Goal: Transaction & Acquisition: Purchase product/service

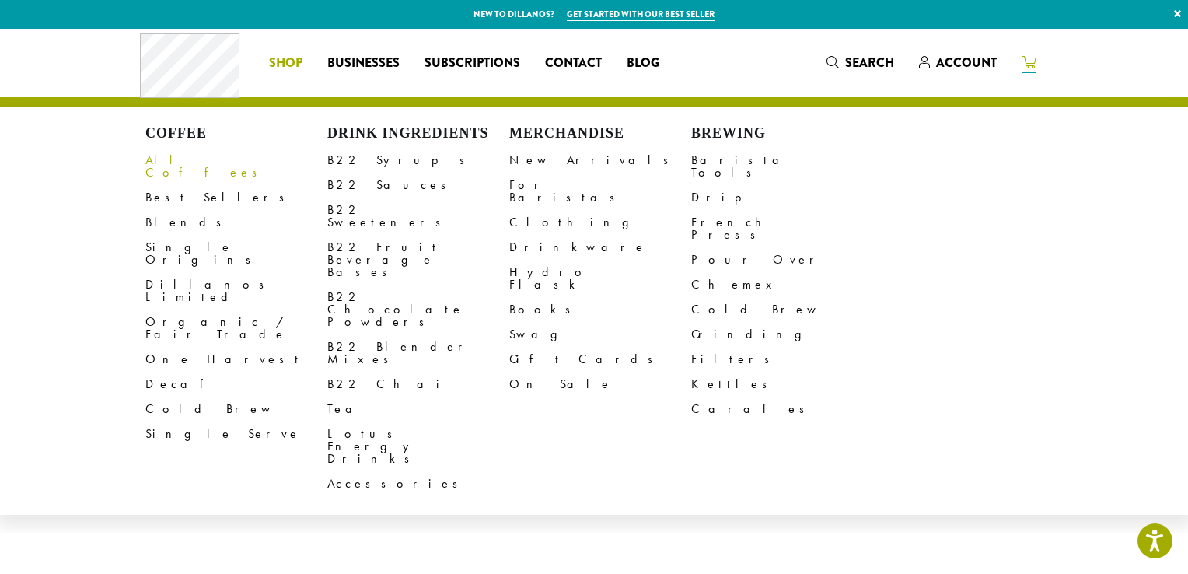
click at [177, 168] on link "All Coffees" at bounding box center [236, 166] width 182 height 37
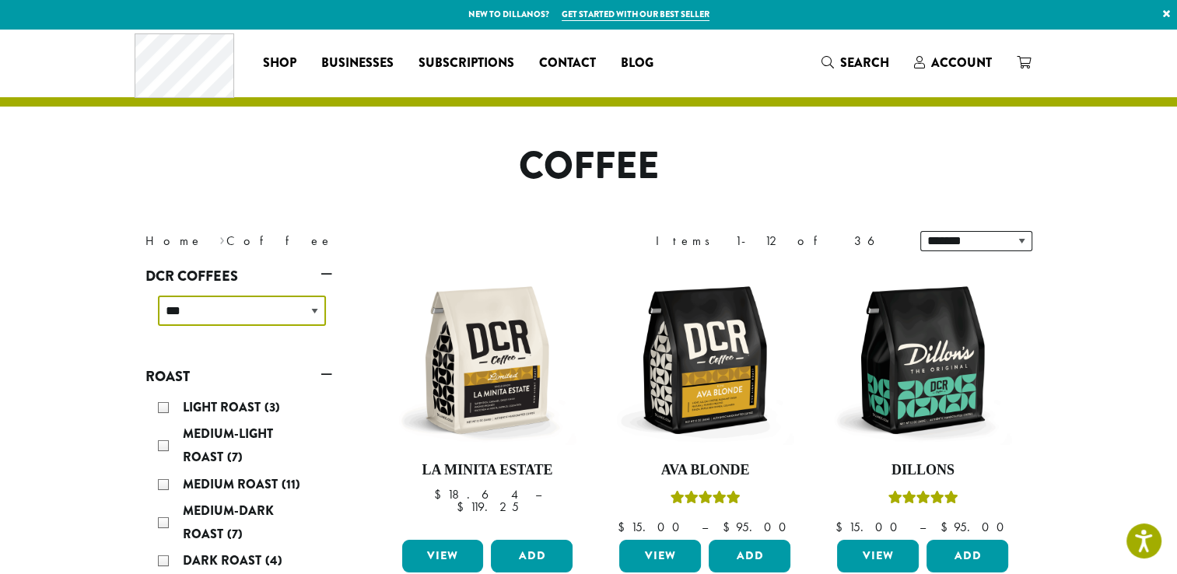
click at [258, 314] on select "**********" at bounding box center [242, 311] width 168 height 30
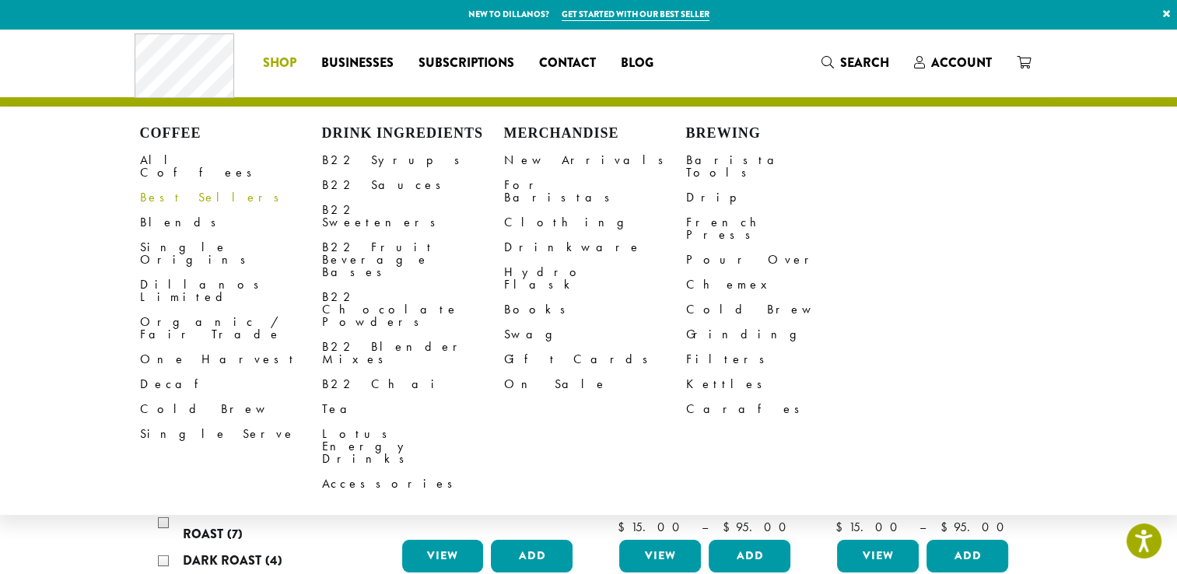
click at [170, 191] on link "Best Sellers" at bounding box center [231, 197] width 182 height 25
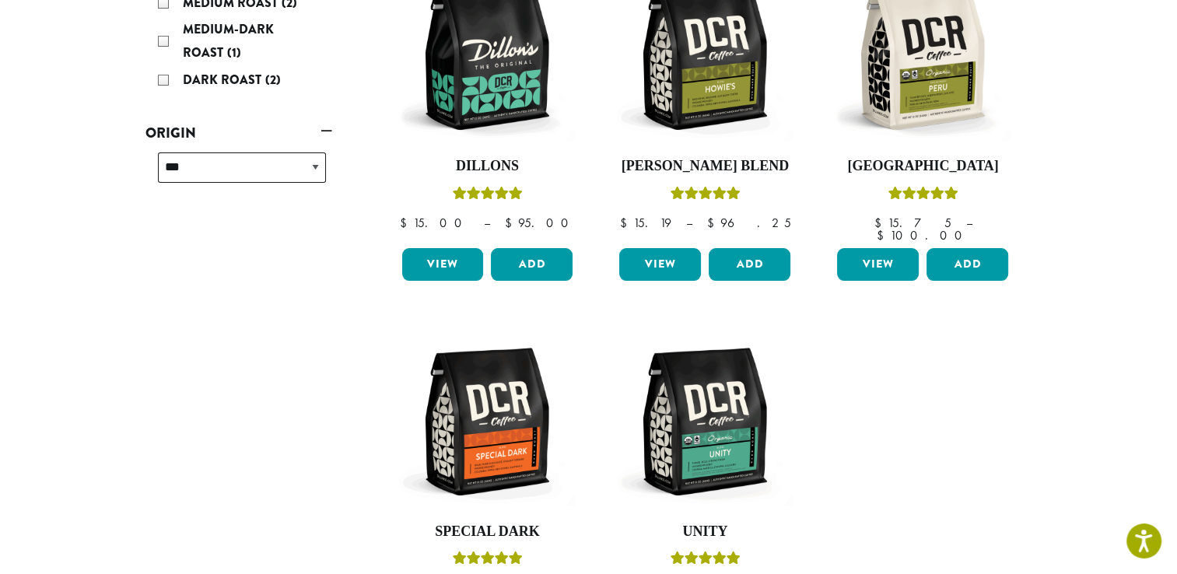
scroll to position [226, 0]
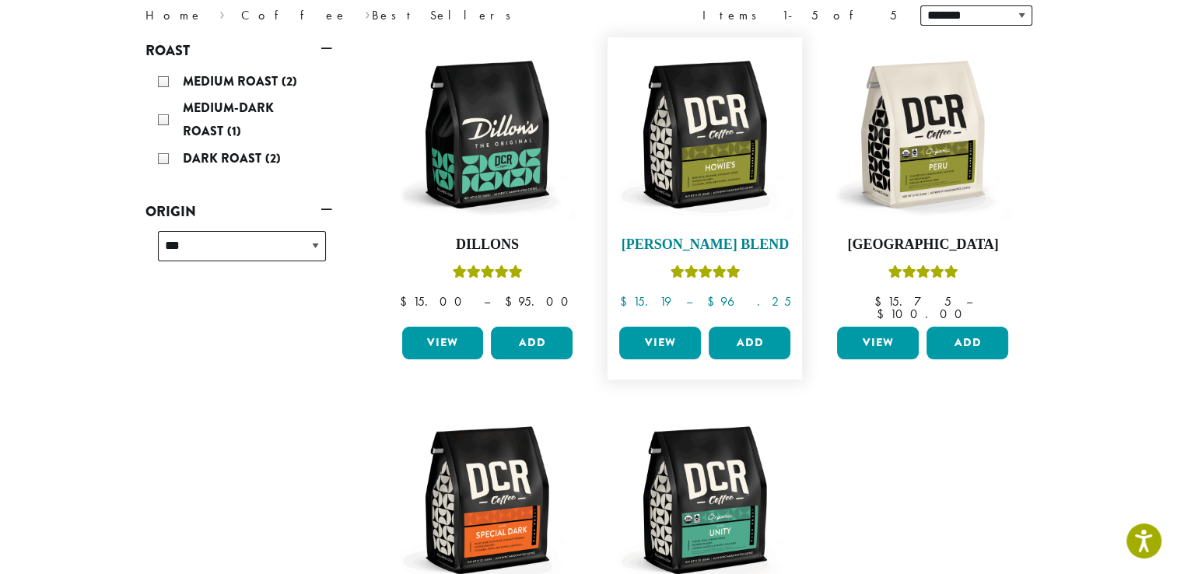
click at [734, 191] on img at bounding box center [704, 134] width 179 height 179
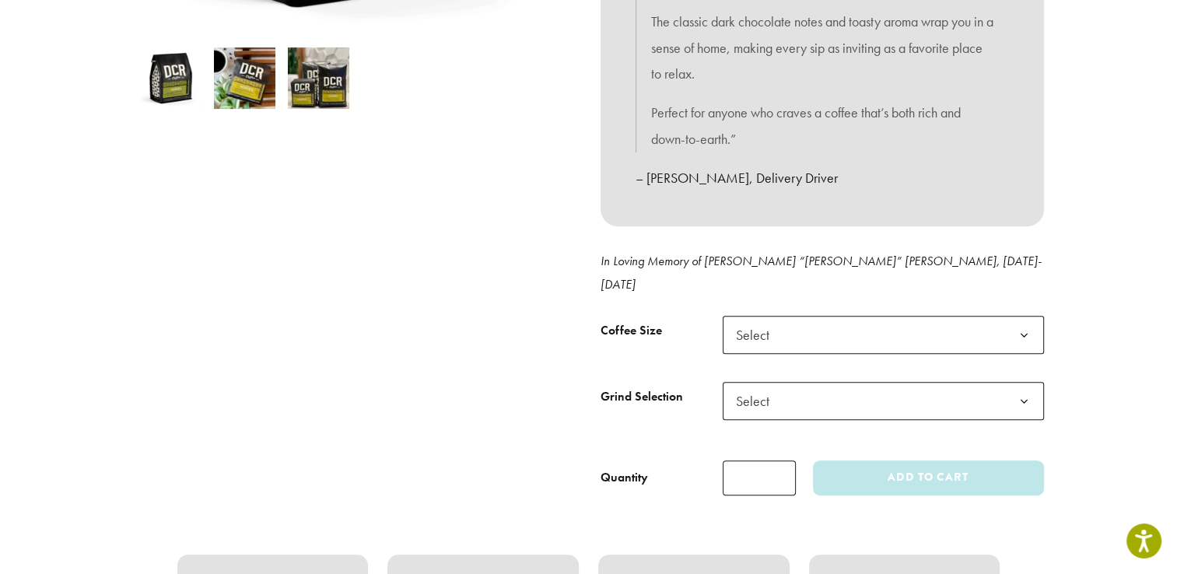
scroll to position [541, 0]
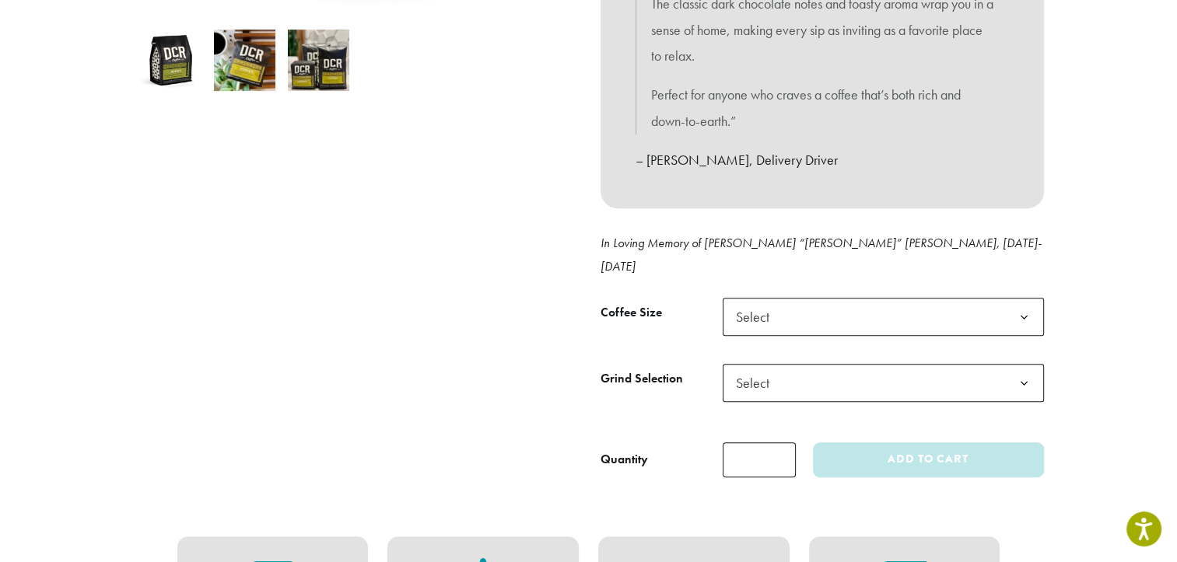
click at [807, 298] on span "Select" at bounding box center [883, 317] width 321 height 38
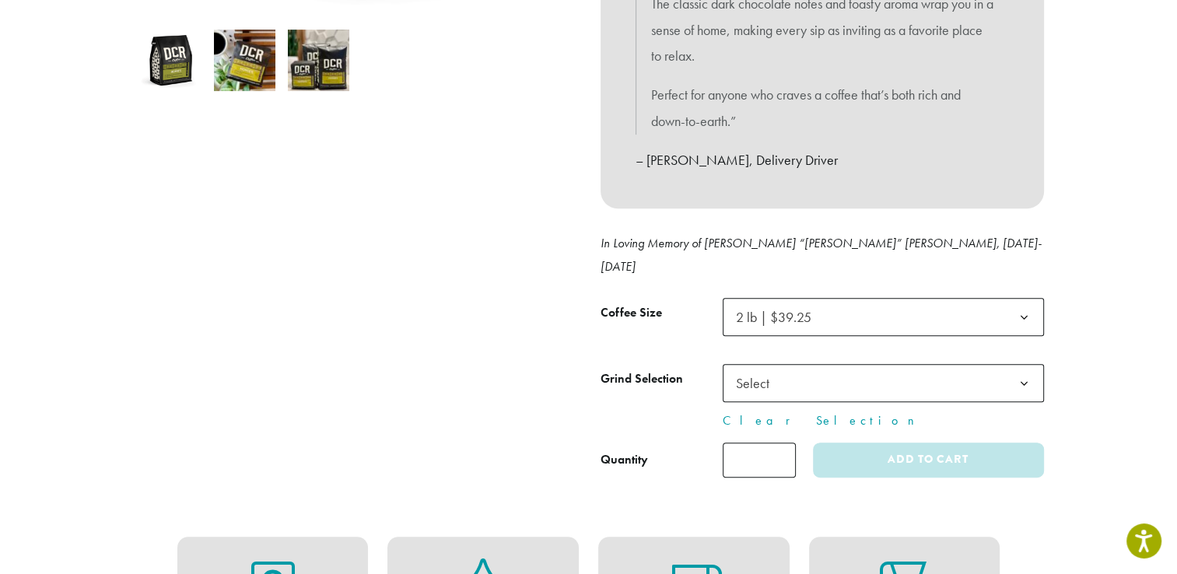
click at [817, 366] on span "Select" at bounding box center [883, 383] width 321 height 38
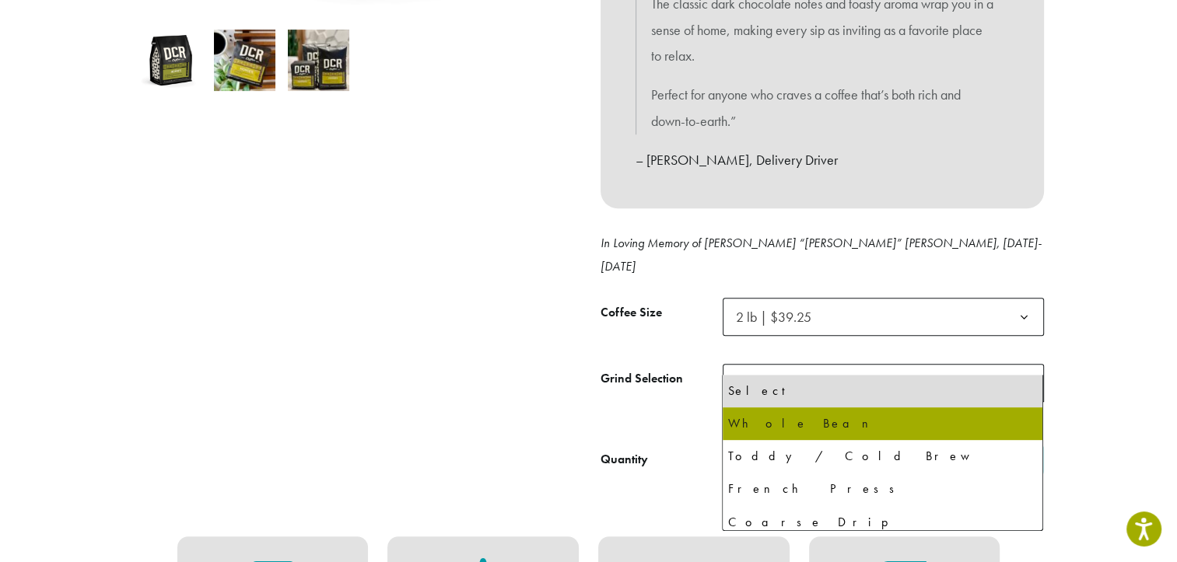
select select "**********"
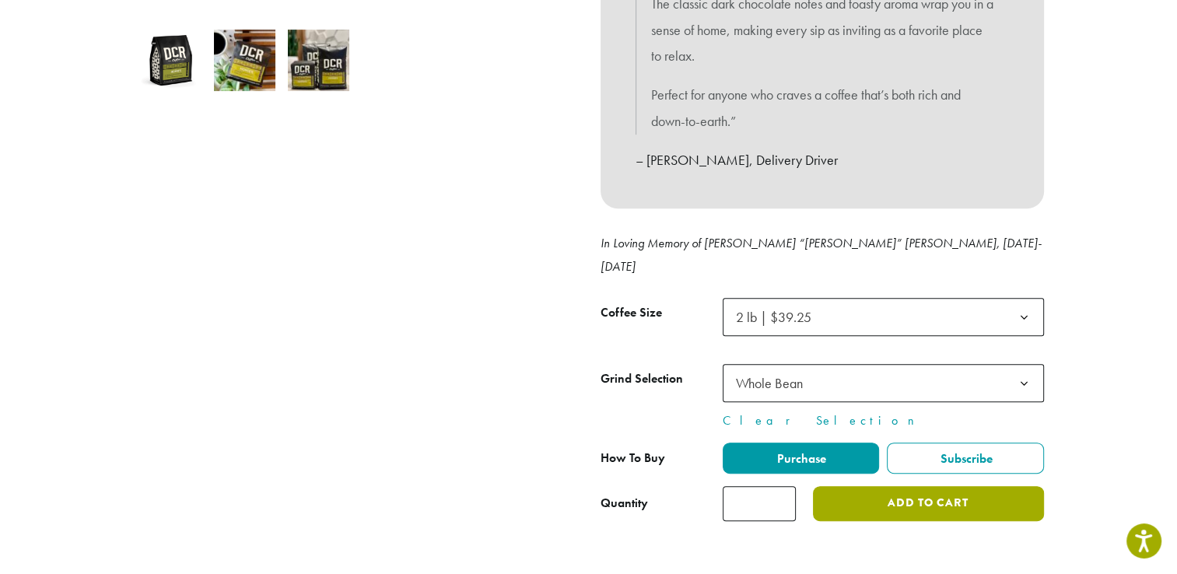
click at [873, 486] on button "Add to cart" at bounding box center [928, 503] width 230 height 35
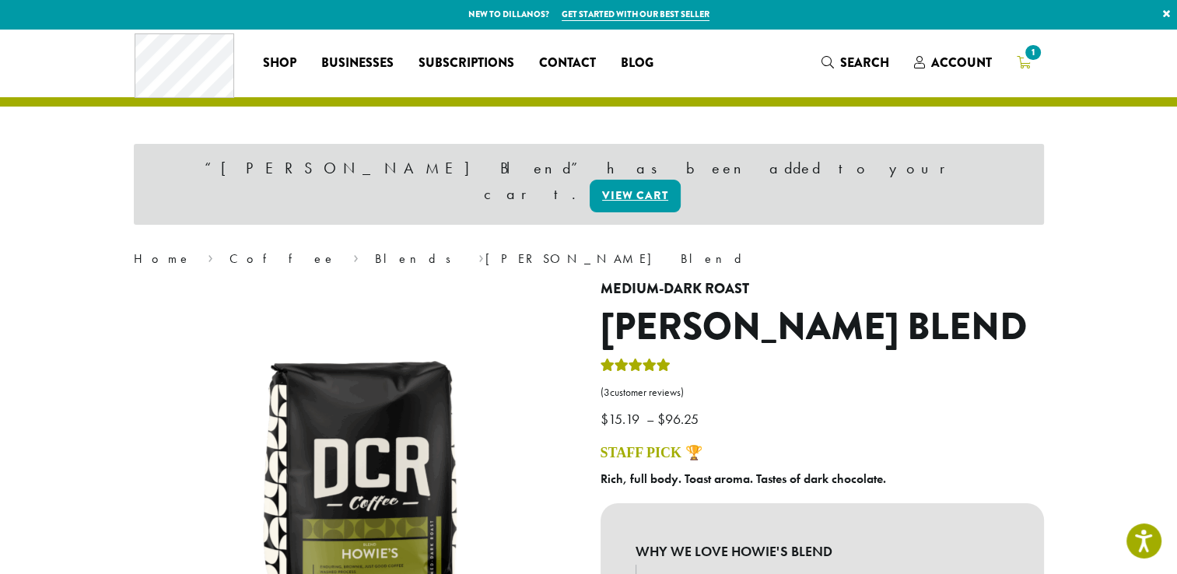
click at [1017, 61] on icon "1" at bounding box center [1024, 62] width 14 height 12
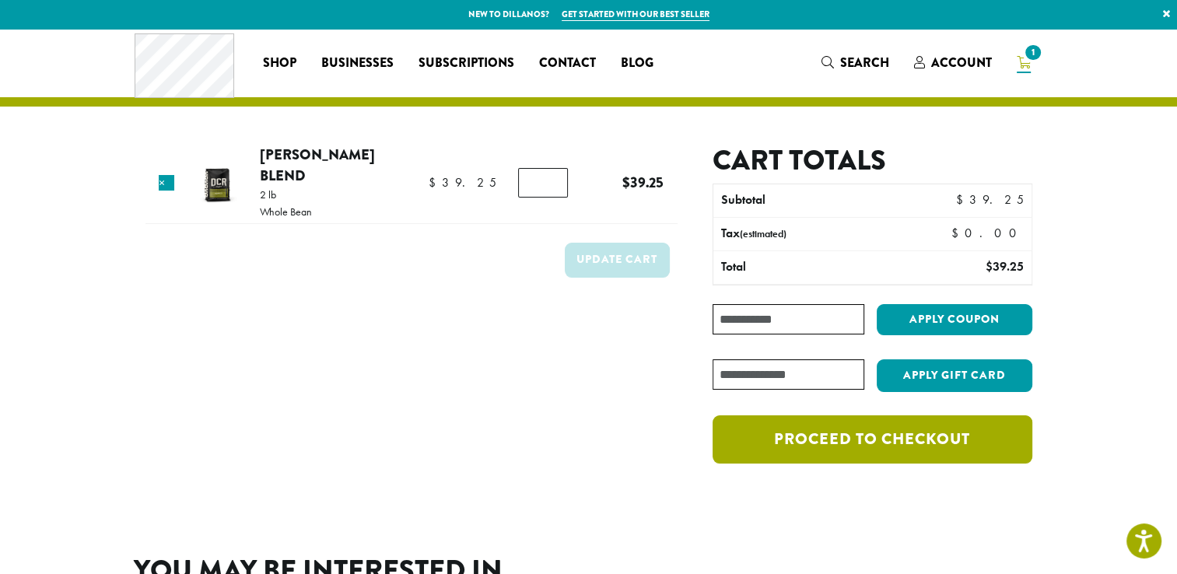
click at [781, 450] on link "Proceed to checkout" at bounding box center [871, 439] width 319 height 48
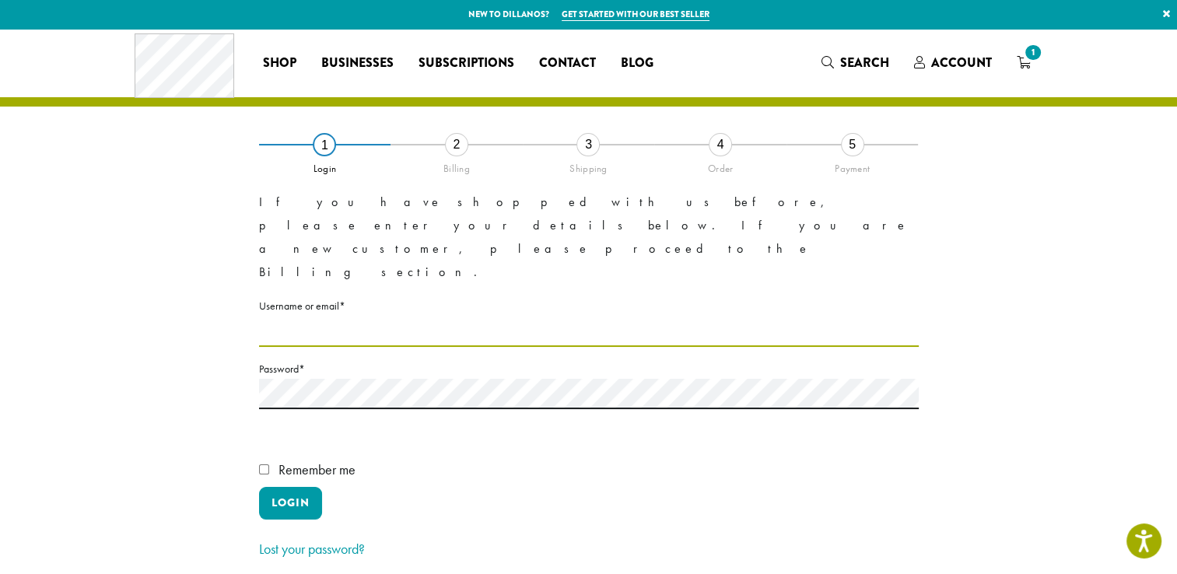
click at [418, 317] on input "Username or email * Required" at bounding box center [589, 332] width 660 height 30
type input "**********"
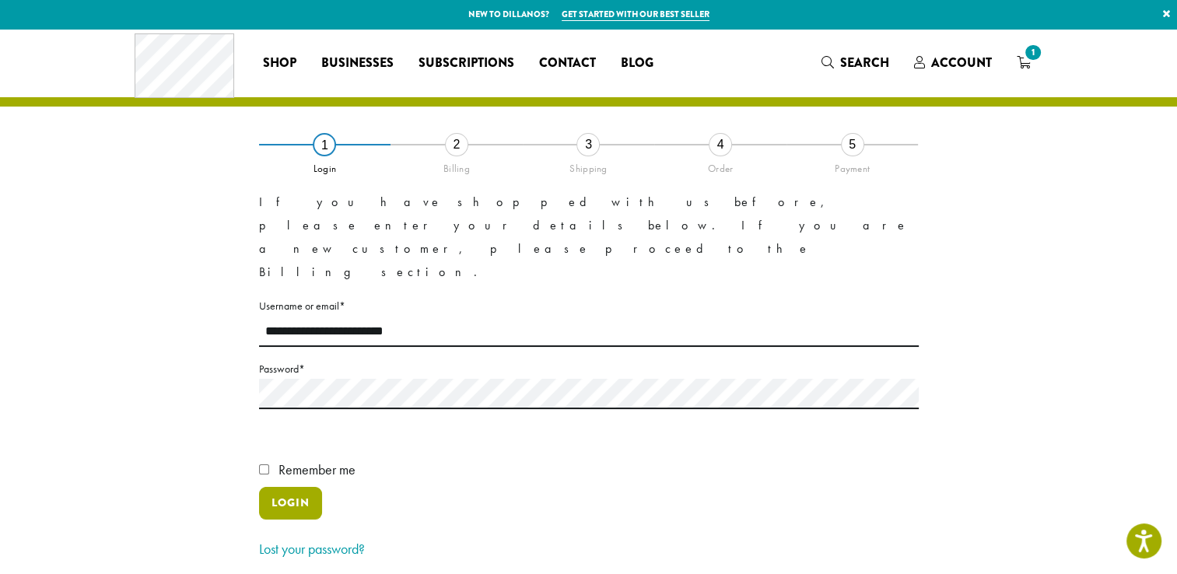
click at [296, 487] on button "Login" at bounding box center [290, 503] width 63 height 33
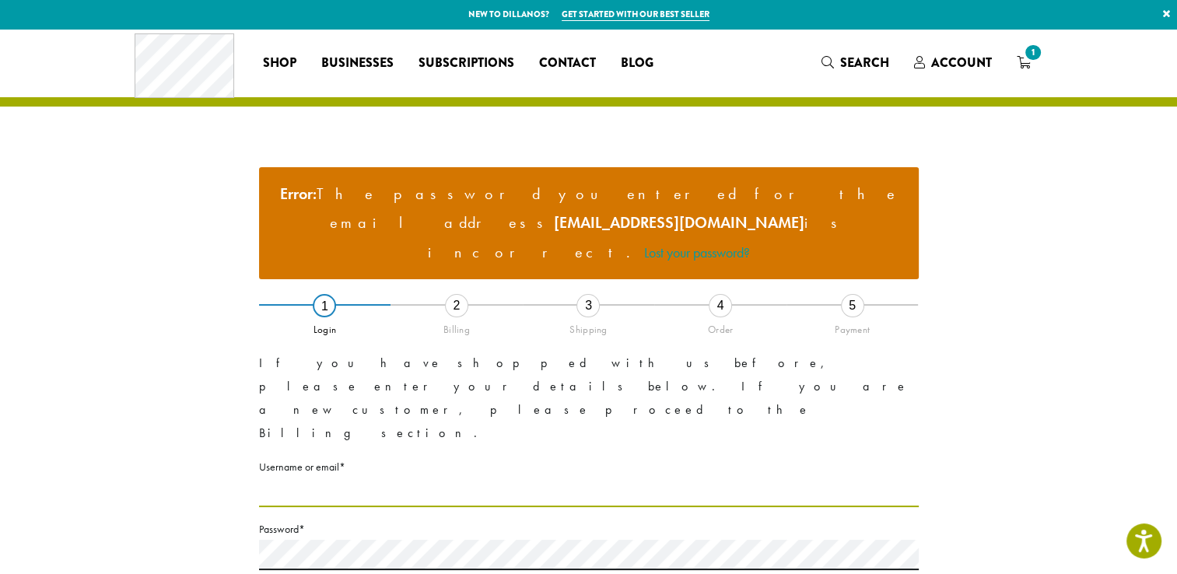
click at [378, 477] on input "Username or email * Required" at bounding box center [589, 492] width 660 height 30
type input "**********"
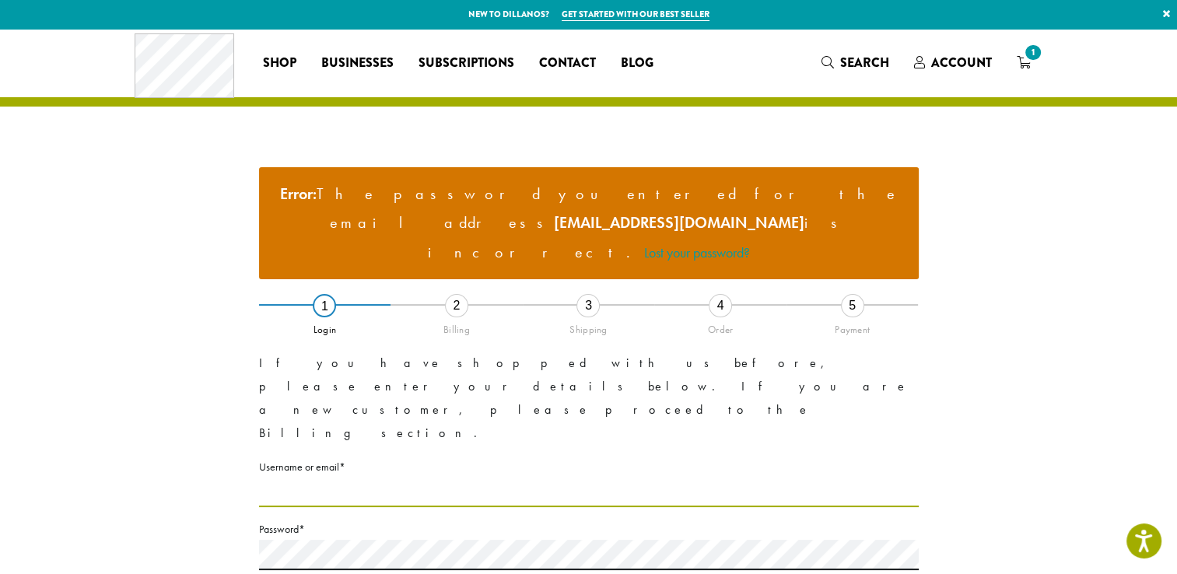
click at [421, 477] on input "Username or email * Required" at bounding box center [589, 492] width 660 height 30
type input "**********"
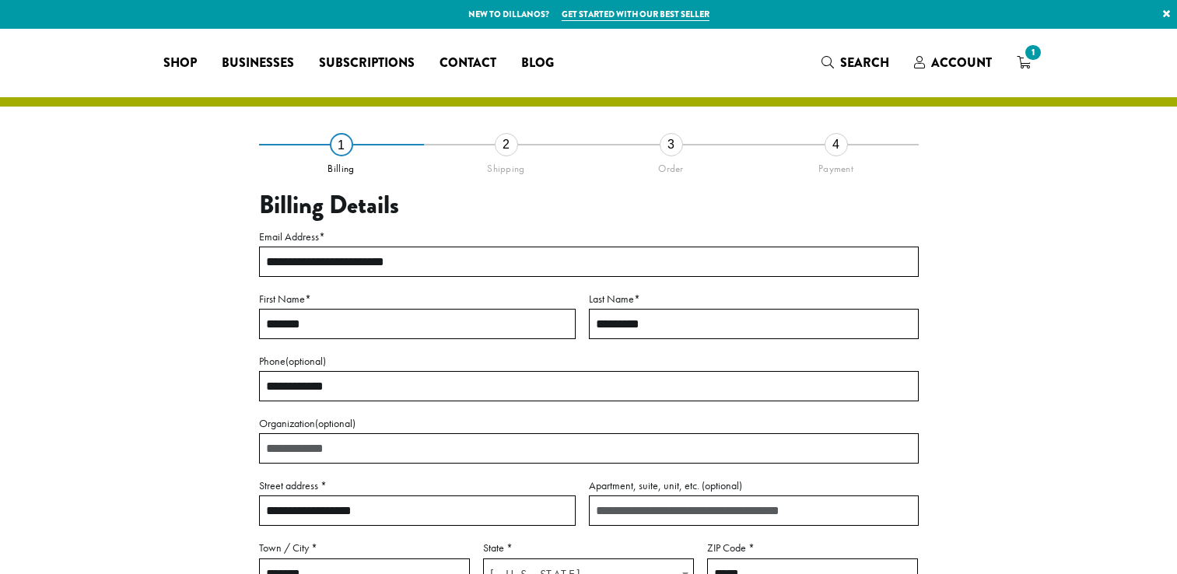
select select "**"
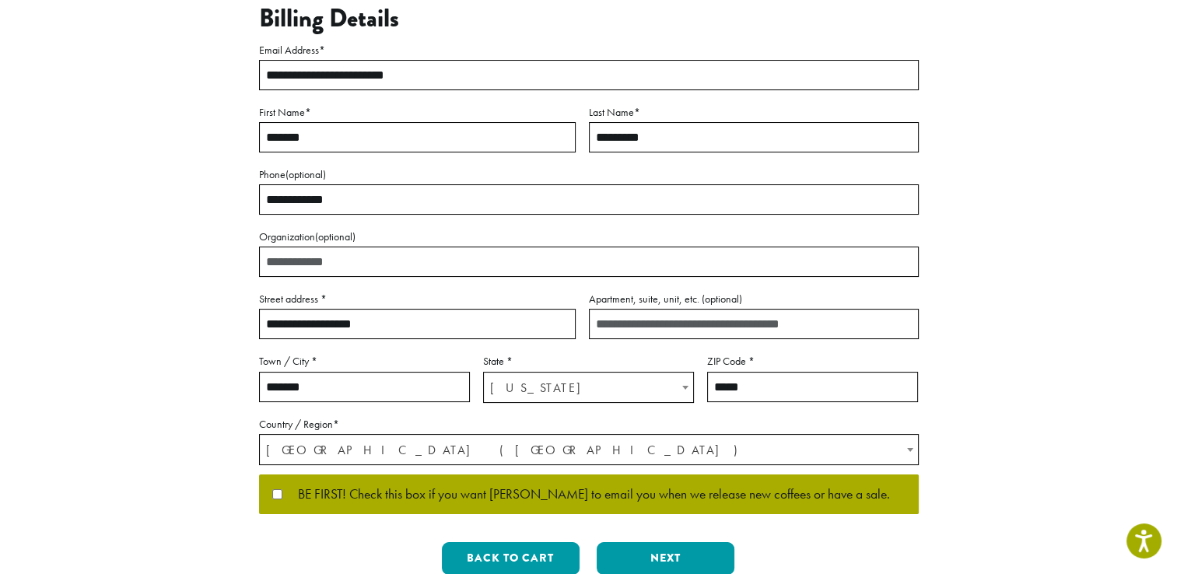
scroll to position [187, 0]
click at [628, 562] on button "Next" at bounding box center [666, 558] width 138 height 33
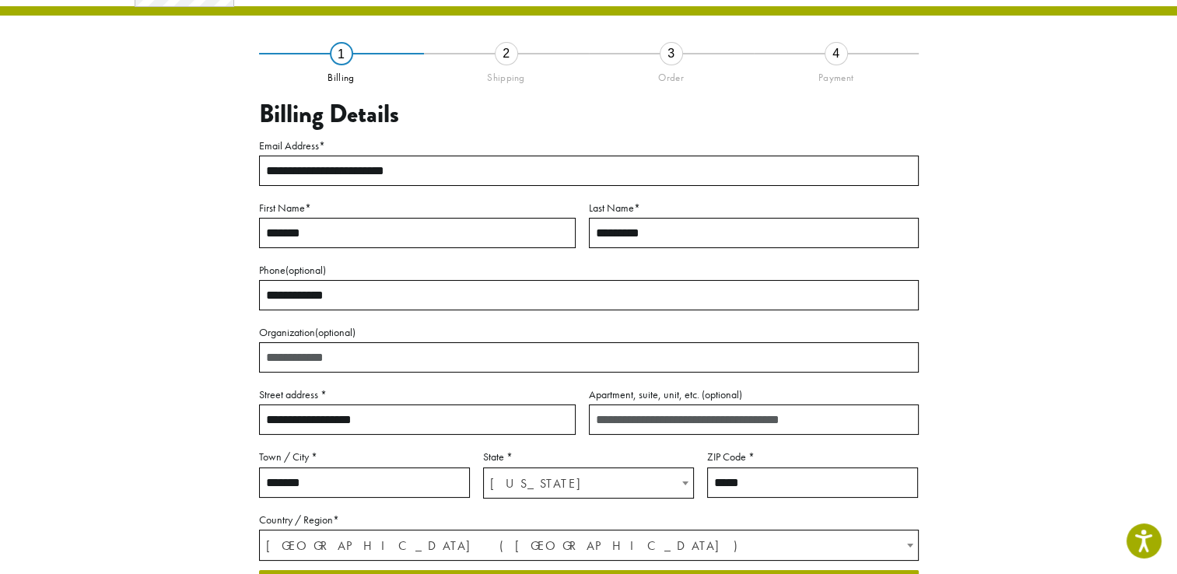
scroll to position [81, 0]
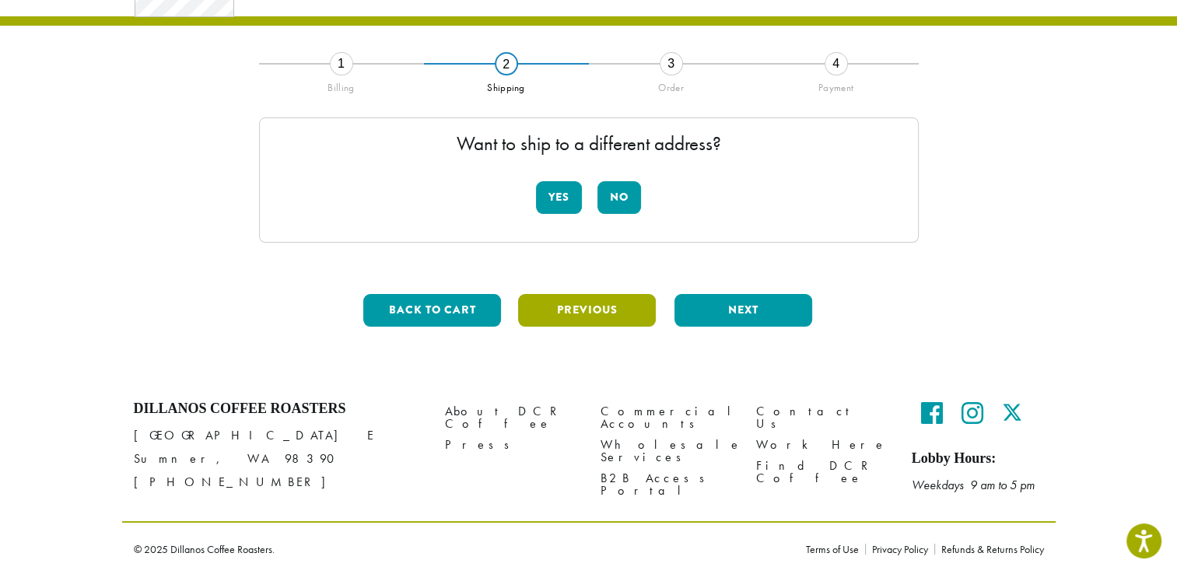
click at [551, 317] on button "Previous" at bounding box center [587, 310] width 138 height 33
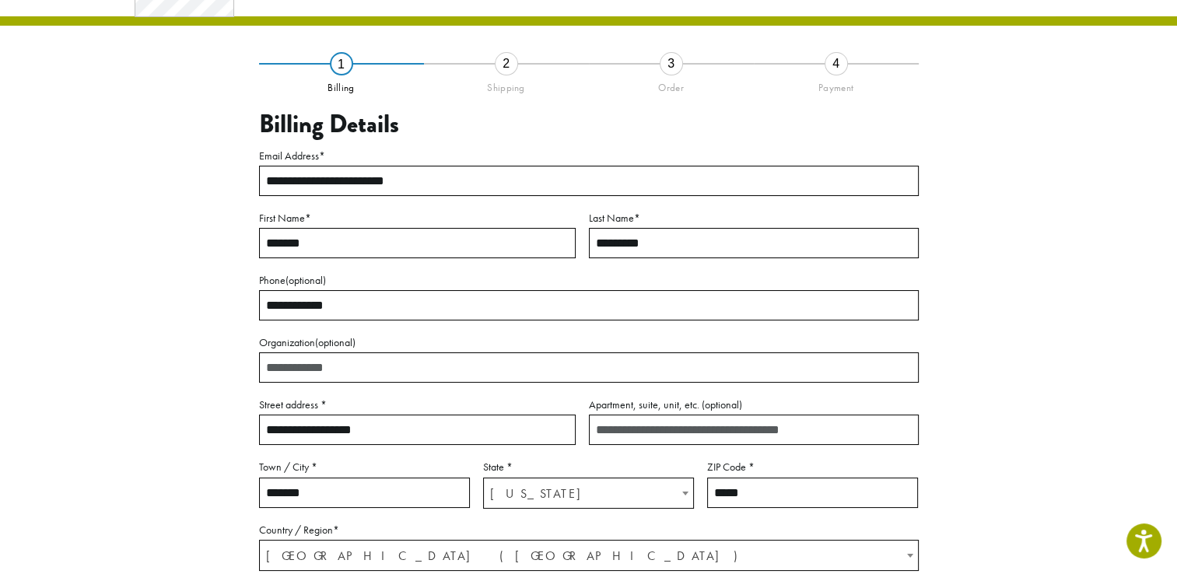
scroll to position [274, 0]
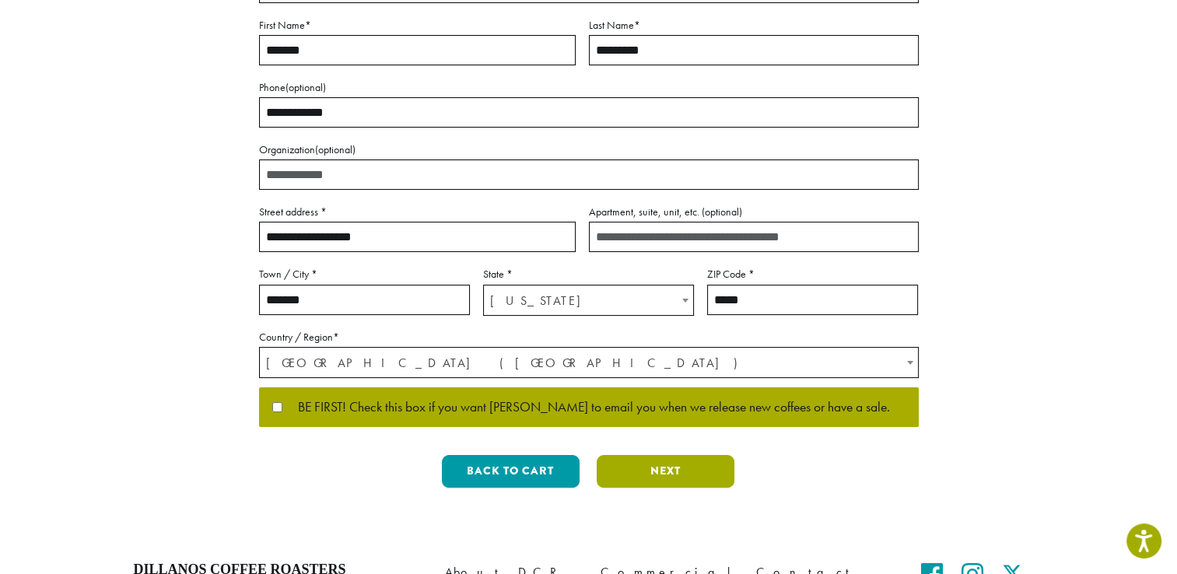
click at [702, 483] on button "Next" at bounding box center [666, 471] width 138 height 33
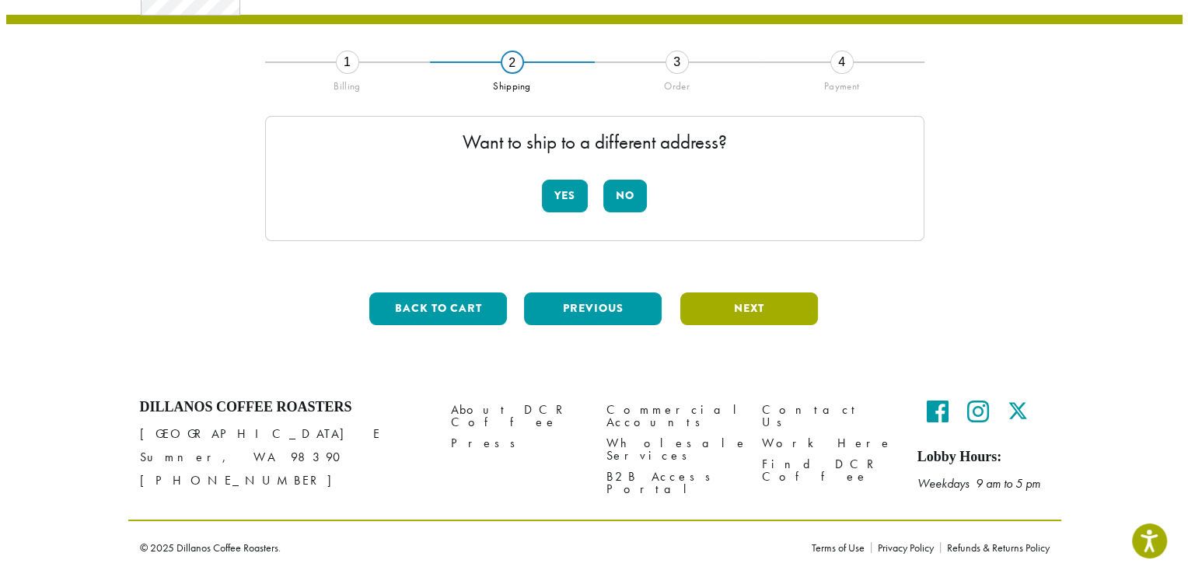
scroll to position [81, 0]
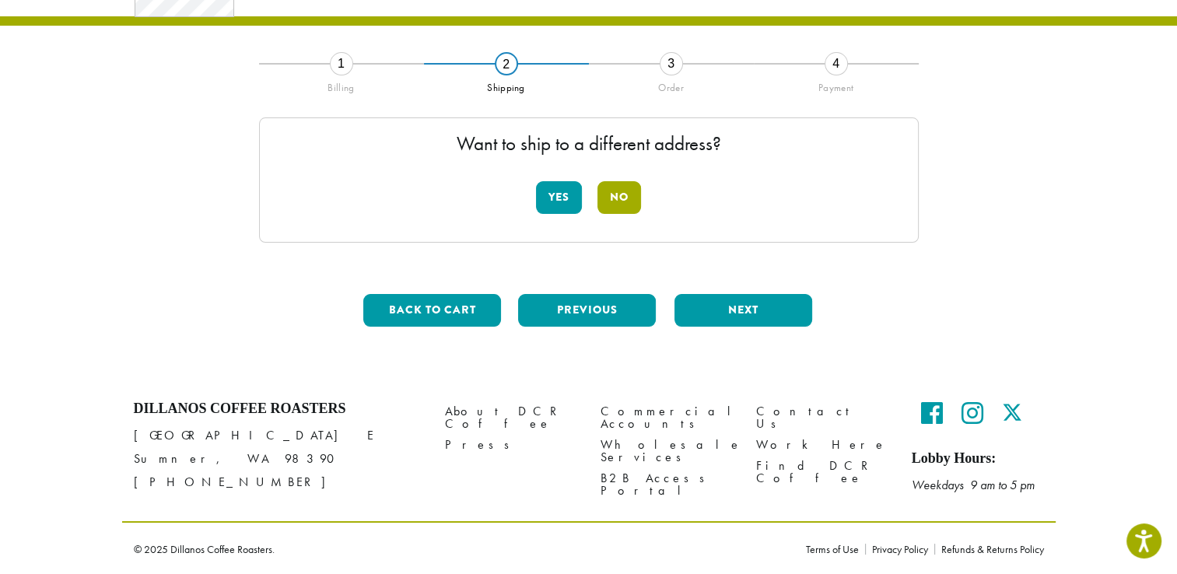
click at [626, 209] on button "No" at bounding box center [619, 197] width 44 height 33
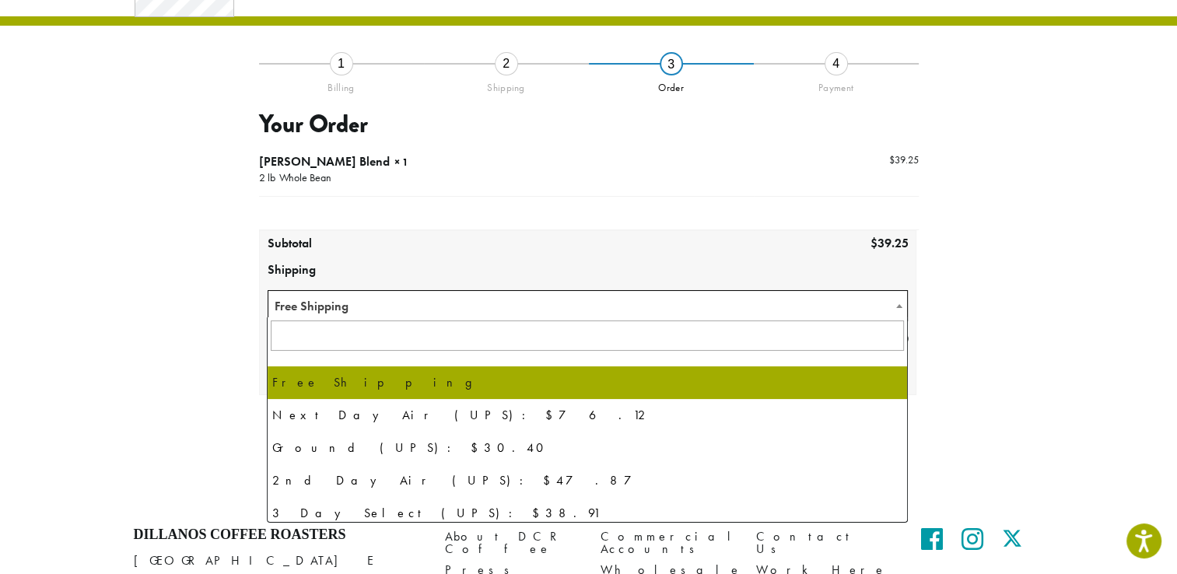
click at [747, 306] on span "Free Shipping" at bounding box center [587, 306] width 639 height 30
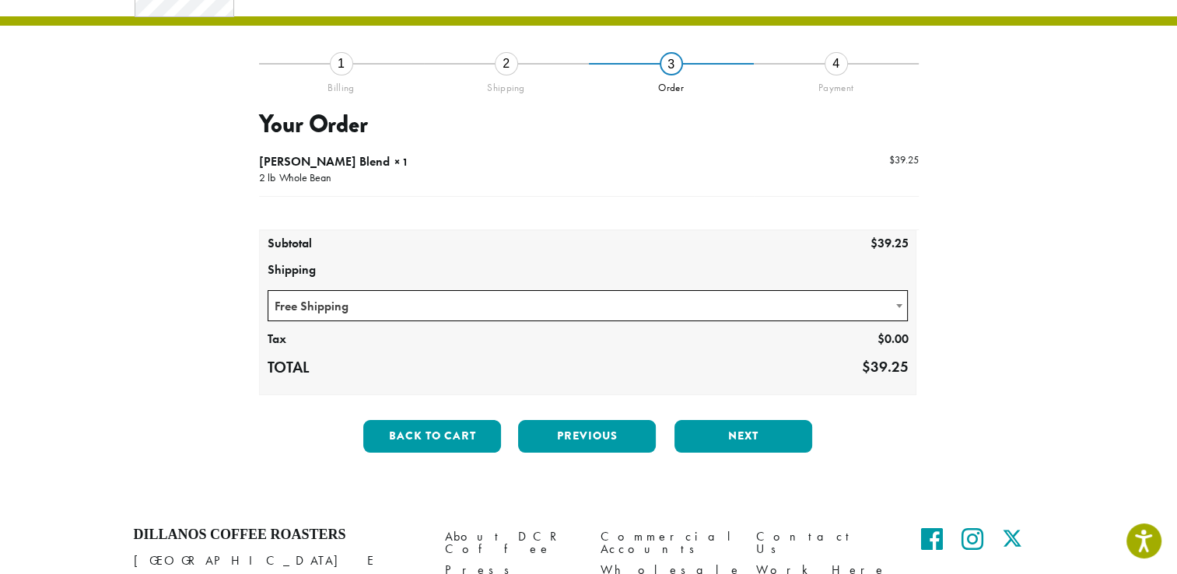
click at [977, 328] on div "**********" at bounding box center [588, 264] width 887 height 402
click at [713, 433] on button "Next" at bounding box center [743, 436] width 138 height 33
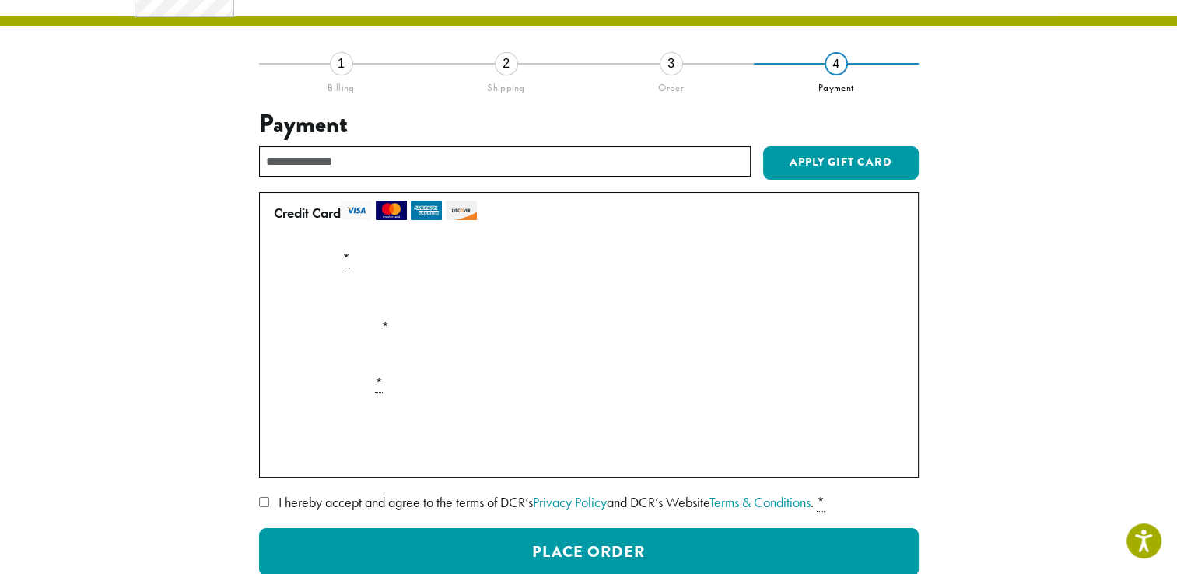
click at [427, 269] on label "Card Number *" at bounding box center [589, 259] width 642 height 25
click at [421, 277] on div "Payment Info" at bounding box center [589, 293] width 642 height 44
click at [261, 509] on label "I hereby accept and agree to the terms of DCR’s Privacy Policy and DCR’s Websit…" at bounding box center [589, 502] width 660 height 25
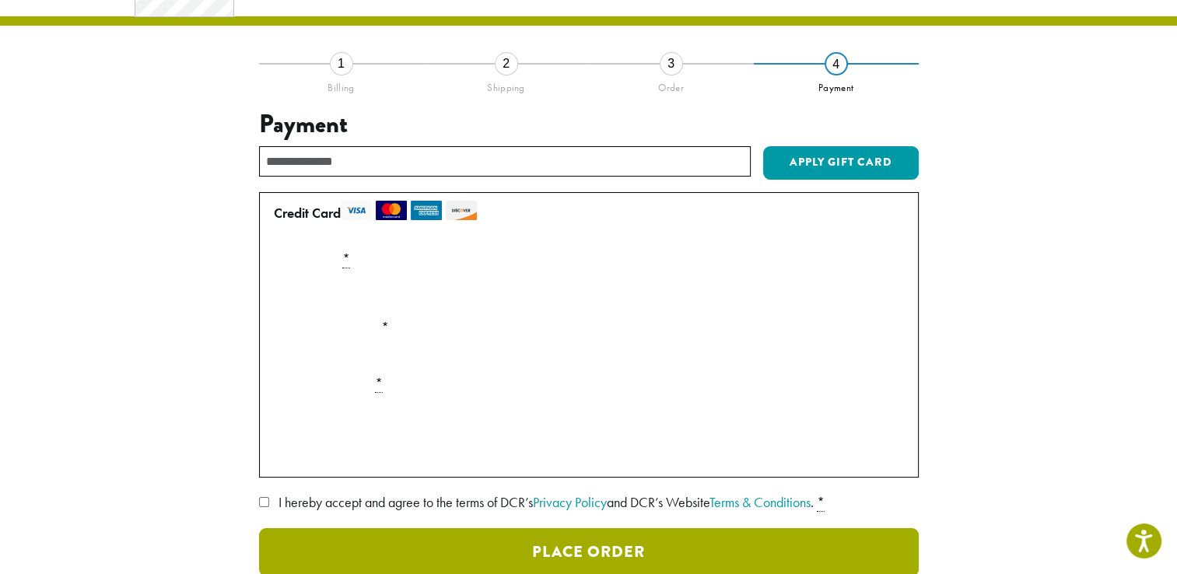
click at [383, 558] on button "Place Order" at bounding box center [589, 552] width 660 height 48
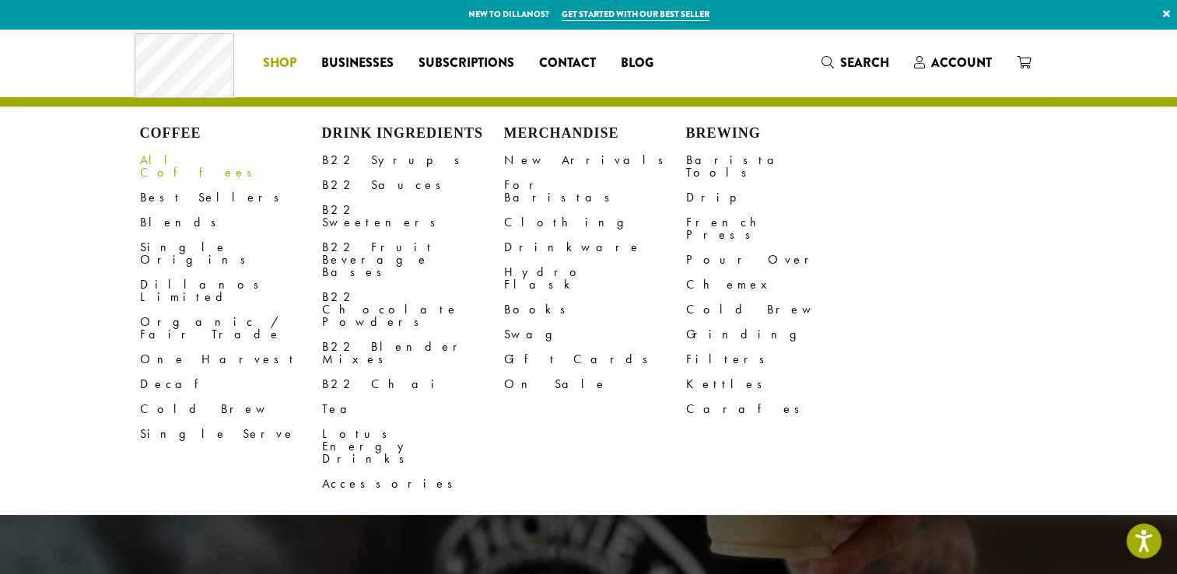
click at [152, 163] on link "All Coffees" at bounding box center [231, 166] width 182 height 37
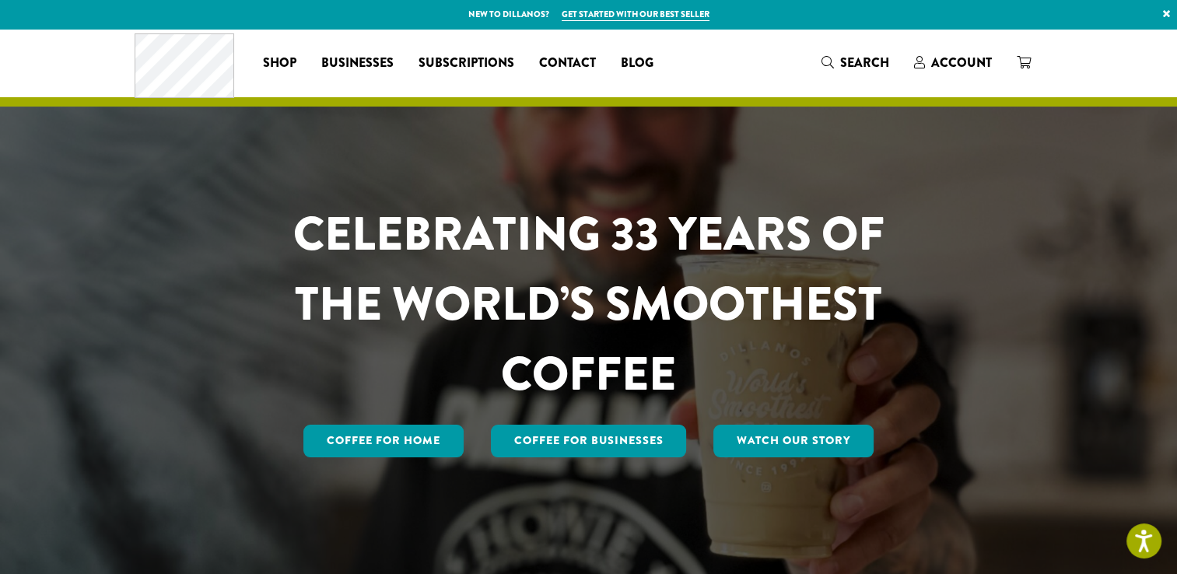
scroll to position [220, 0]
